Goal: Find specific page/section: Find specific page/section

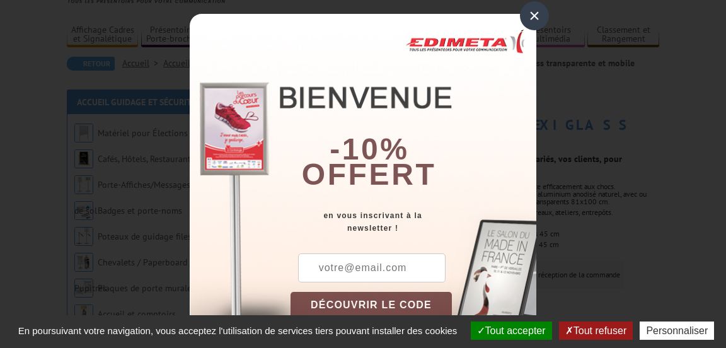
scroll to position [11, 0]
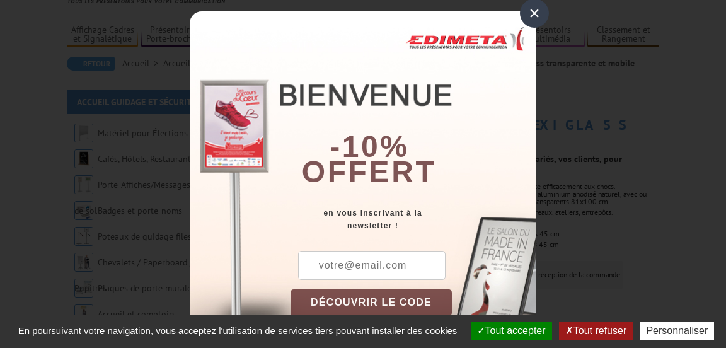
click at [533, 18] on div "×" at bounding box center [534, 13] width 29 height 29
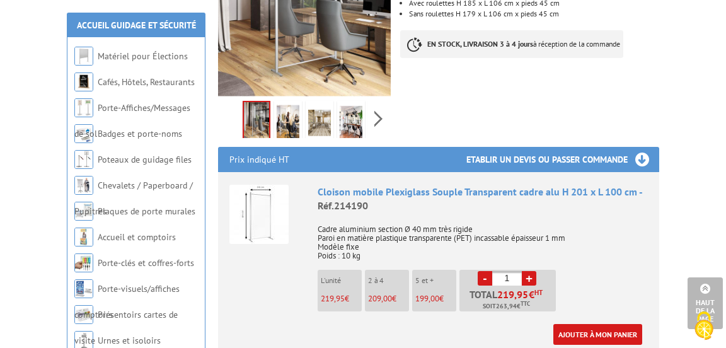
scroll to position [0, 0]
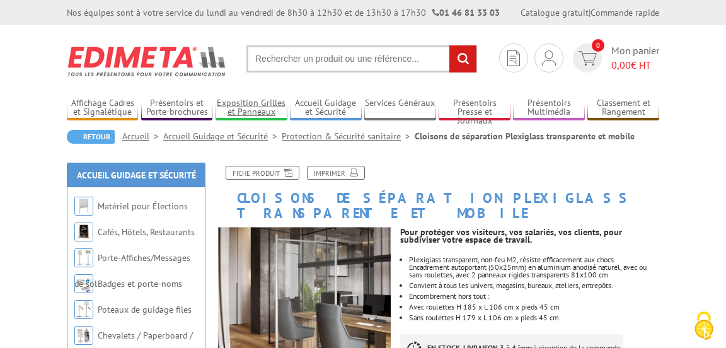
click at [244, 107] on link "Exposition Grilles et Panneaux" at bounding box center [250, 108] width 71 height 21
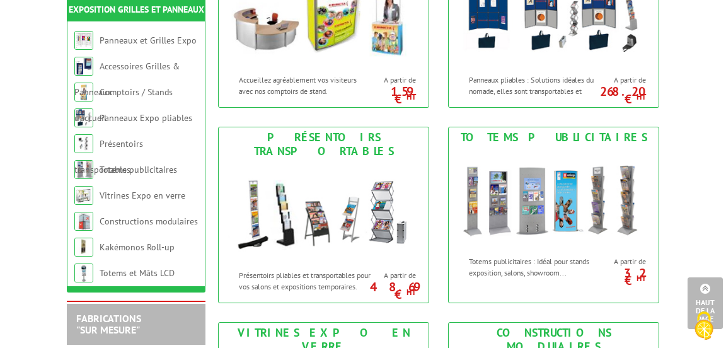
scroll to position [486, 0]
